Goal: Task Accomplishment & Management: Manage account settings

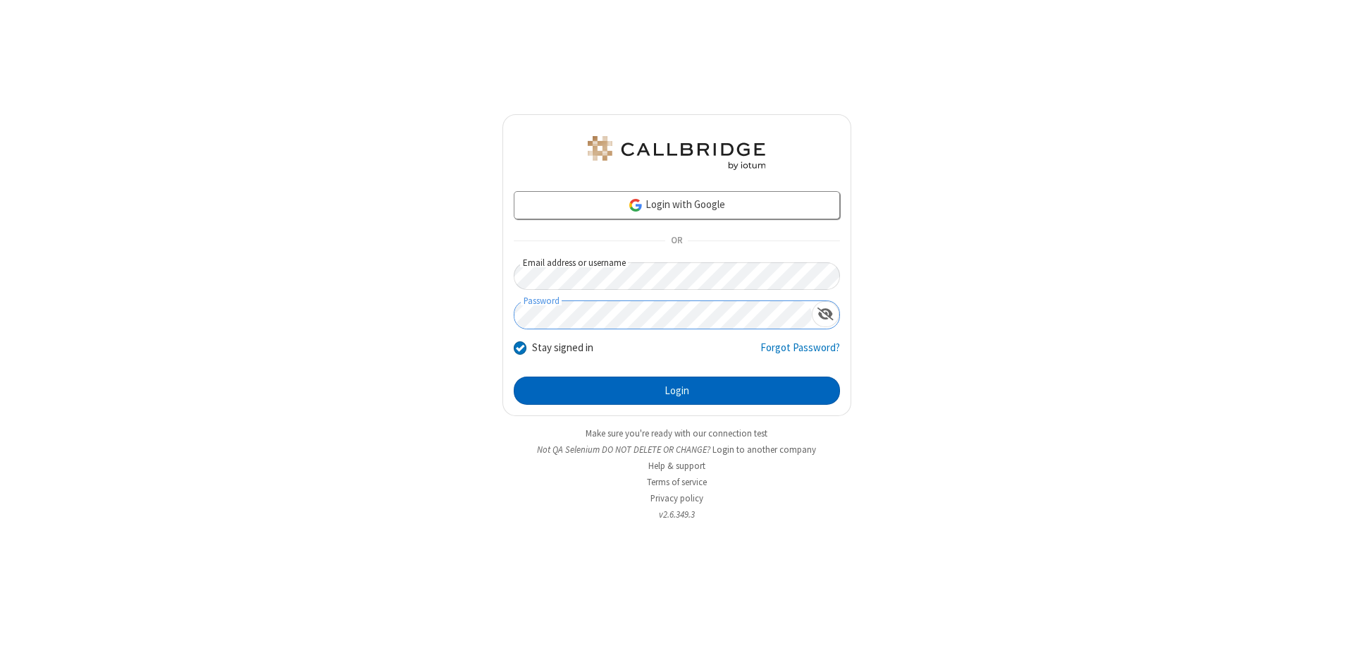
click at [677, 391] on button "Login" at bounding box center [677, 390] width 326 height 28
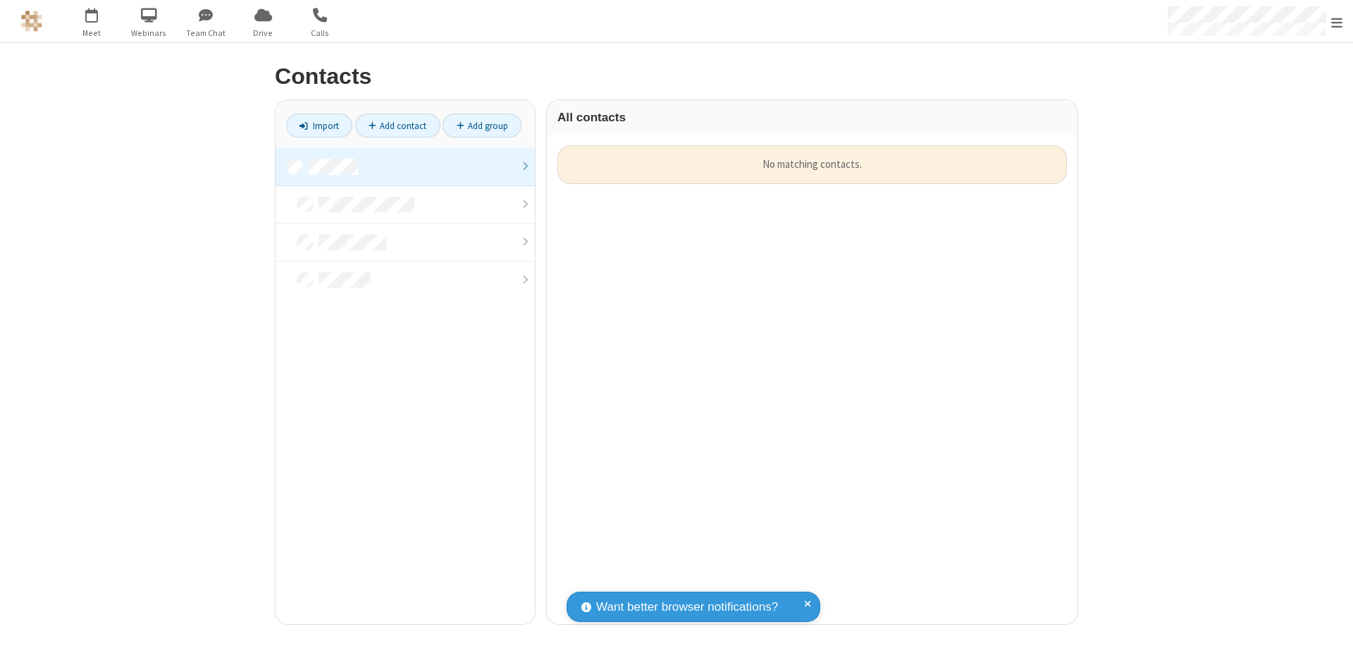
click at [405, 166] on link at bounding box center [405, 167] width 259 height 38
click at [398, 125] on link "Add contact" at bounding box center [397, 125] width 85 height 24
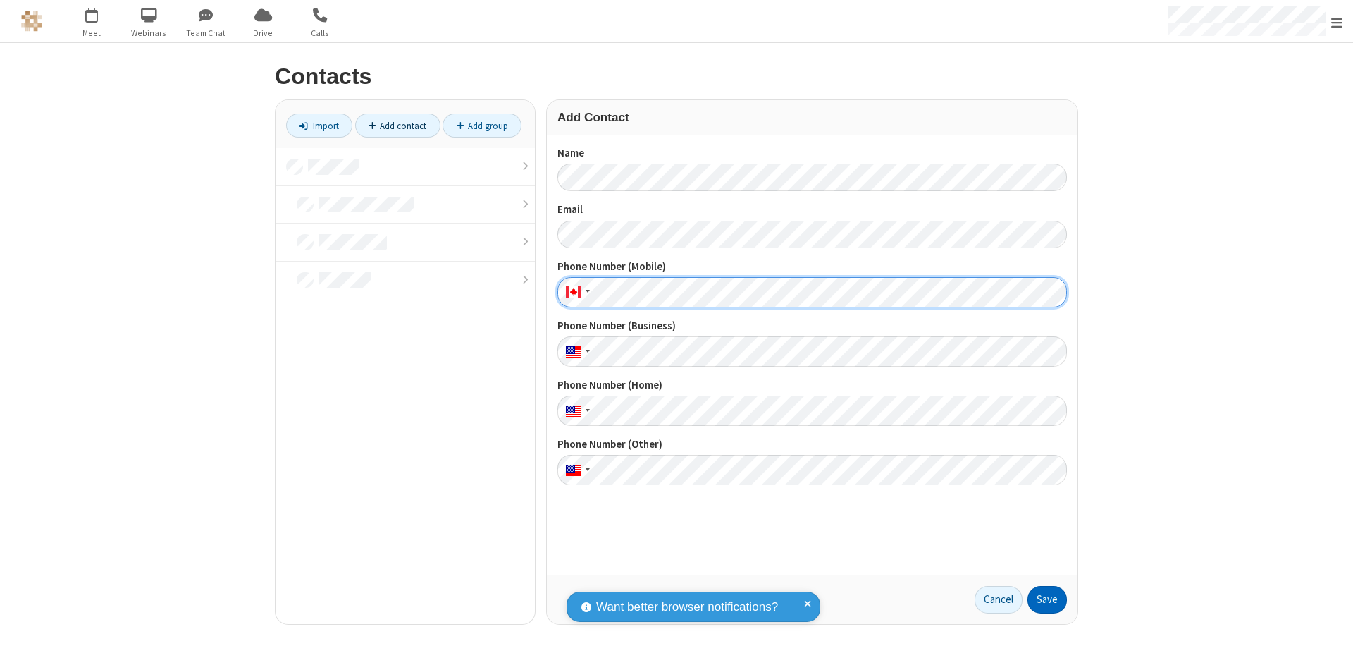
click at [1048, 599] on button "Save" at bounding box center [1047, 600] width 39 height 28
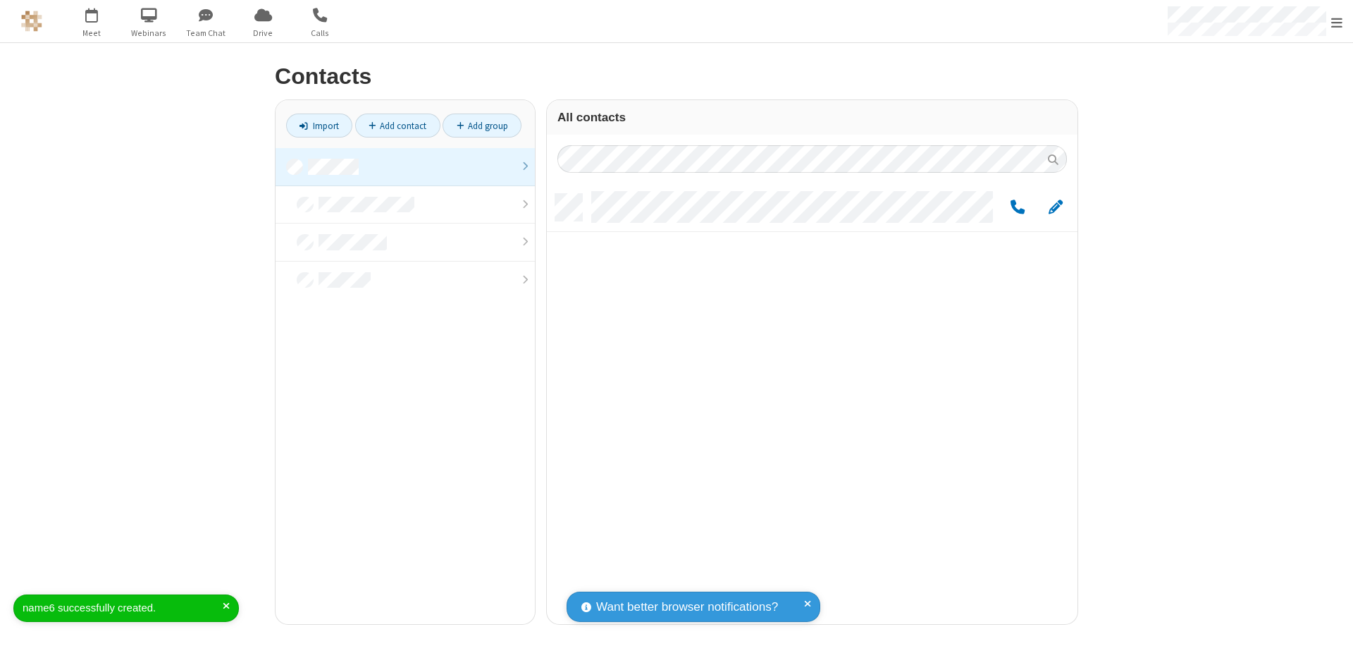
scroll to position [430, 520]
